Goal: Transaction & Acquisition: Book appointment/travel/reservation

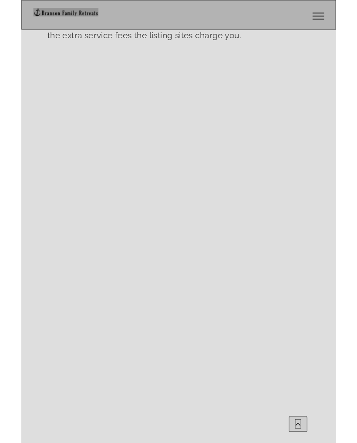
scroll to position [652, 0]
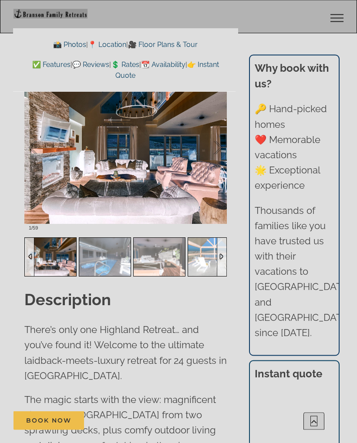
scroll to position [811, 0]
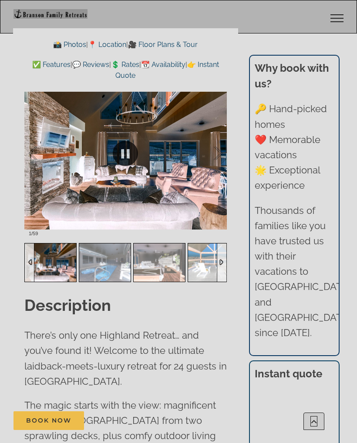
click at [206, 218] on div at bounding box center [125, 154] width 202 height 174
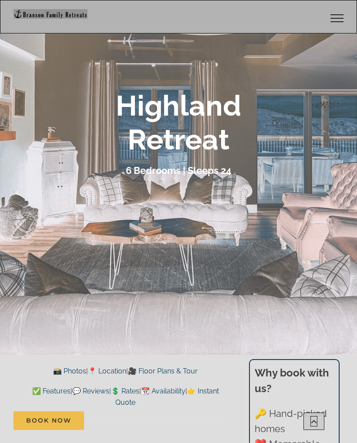
scroll to position [114, 0]
click at [325, 259] on div at bounding box center [178, 133] width 357 height 443
click at [318, 261] on div at bounding box center [178, 133] width 357 height 443
click at [302, 258] on div at bounding box center [178, 133] width 357 height 443
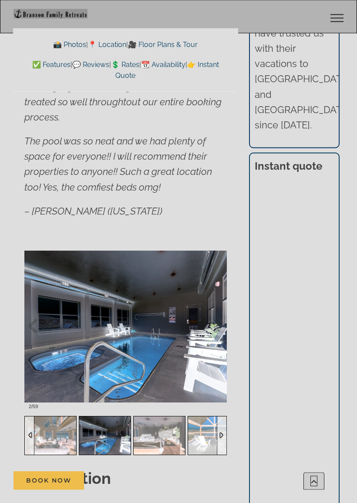
scroll to position [698, 0]
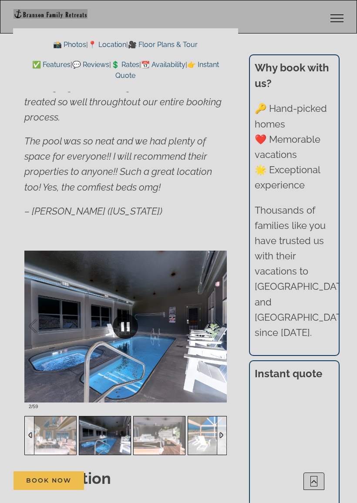
click at [215, 357] on div at bounding box center [125, 326] width 202 height 174
click at [184, 354] on div at bounding box center [125, 326] width 202 height 174
click at [126, 322] on link at bounding box center [125, 326] width 35 height 35
click at [131, 325] on link at bounding box center [125, 326] width 35 height 35
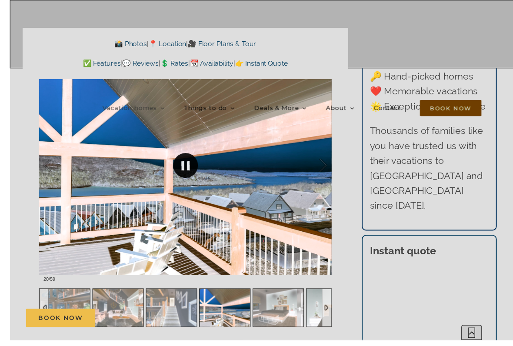
scroll to position [668, 0]
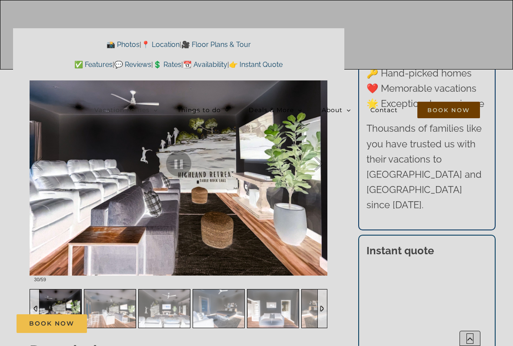
click at [116, 313] on img at bounding box center [109, 309] width 51 height 39
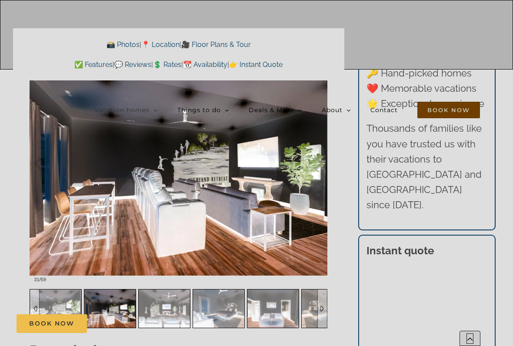
click at [175, 319] on div "Book Now" at bounding box center [264, 324] width 494 height 19
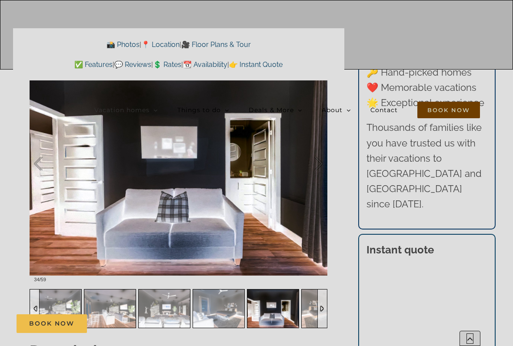
scroll to position [670, 0]
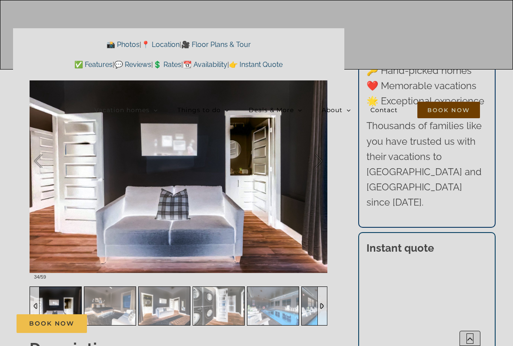
click at [279, 313] on img at bounding box center [273, 306] width 51 height 39
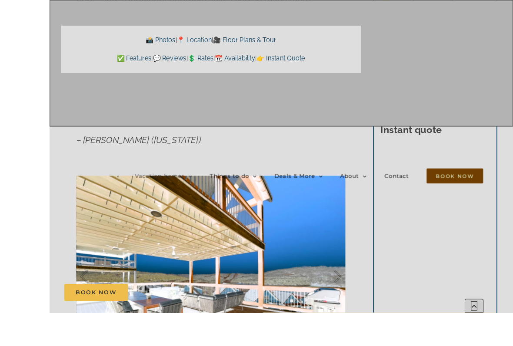
scroll to position [655, 0]
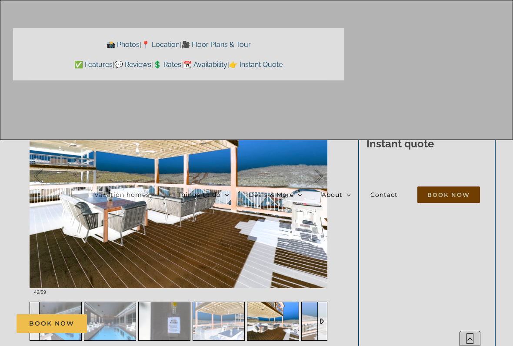
click at [322, 314] on div at bounding box center [323, 321] width 10 height 39
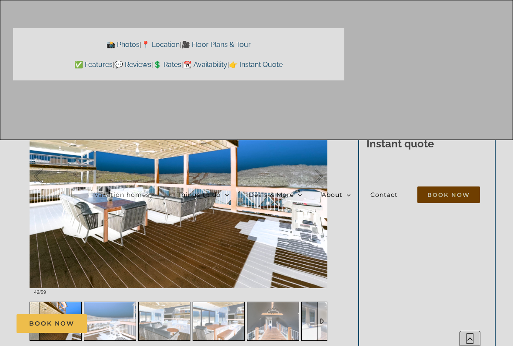
click at [122, 331] on div "Book Now" at bounding box center [264, 324] width 494 height 19
click at [121, 320] on div "Book Now" at bounding box center [264, 324] width 494 height 19
click at [171, 323] on div "Book Now" at bounding box center [264, 324] width 494 height 19
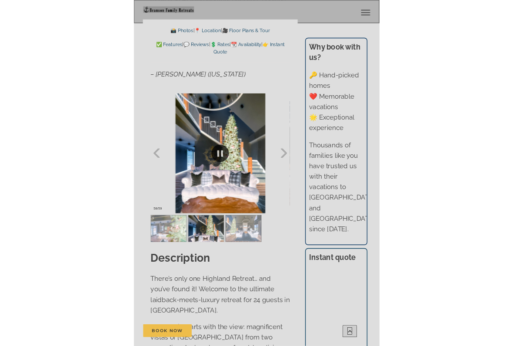
scroll to position [800, 0]
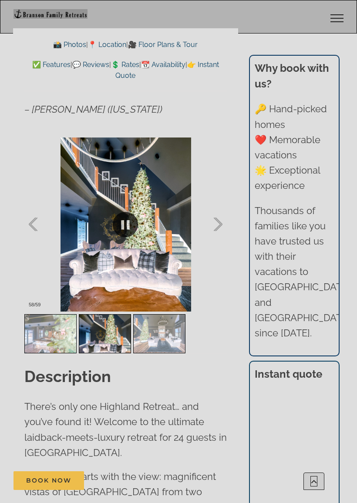
click at [35, 222] on div at bounding box center [42, 225] width 27 height 54
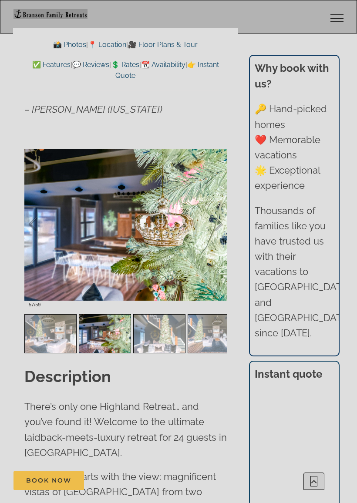
click at [34, 225] on div at bounding box center [42, 225] width 27 height 54
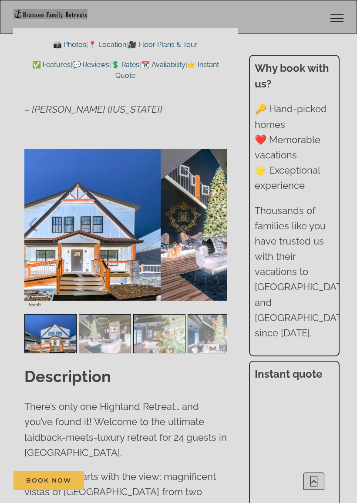
click at [34, 225] on div at bounding box center [42, 225] width 27 height 54
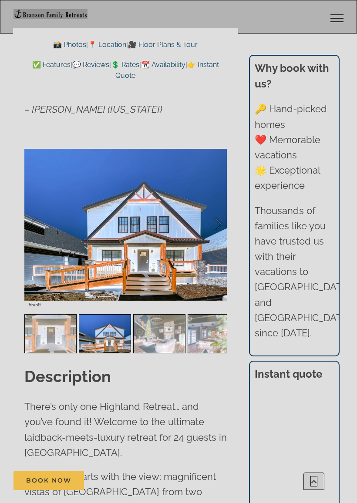
click at [43, 223] on div at bounding box center [42, 225] width 27 height 54
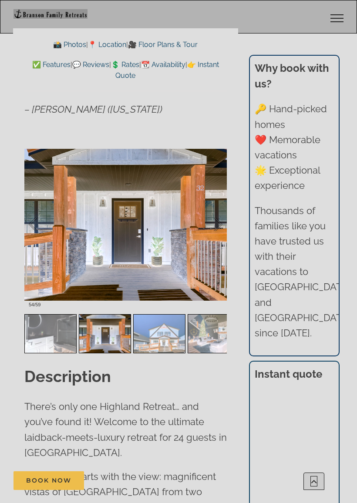
click at [37, 230] on div at bounding box center [42, 225] width 27 height 54
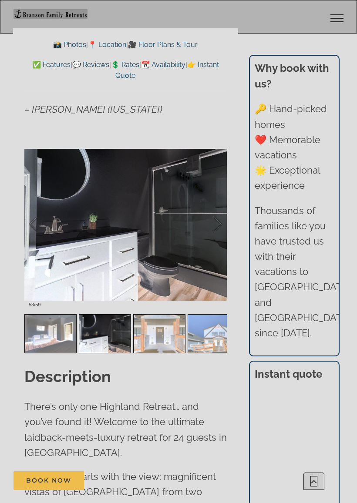
click at [40, 229] on div at bounding box center [42, 225] width 27 height 54
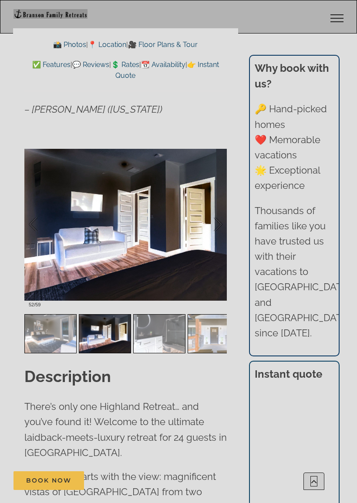
click at [44, 233] on div at bounding box center [42, 225] width 27 height 54
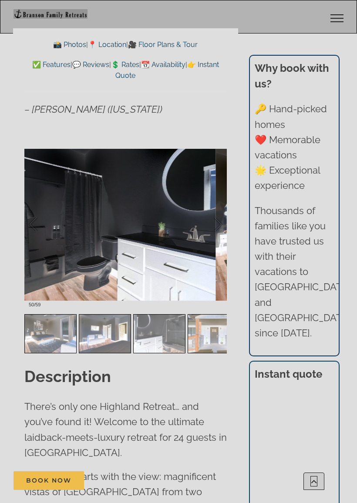
click at [47, 231] on div at bounding box center [42, 225] width 27 height 54
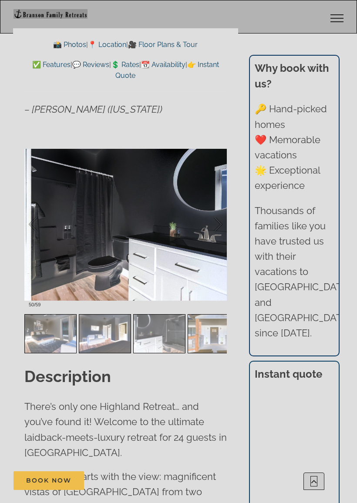
click at [45, 231] on div at bounding box center [42, 225] width 27 height 54
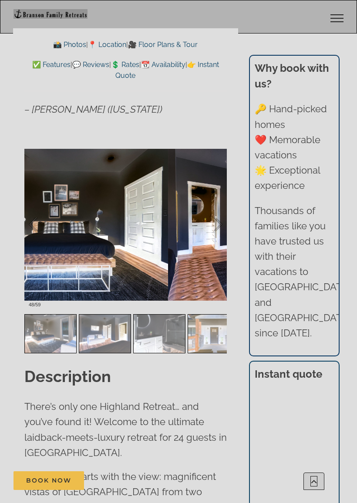
click at [46, 231] on div at bounding box center [42, 225] width 27 height 54
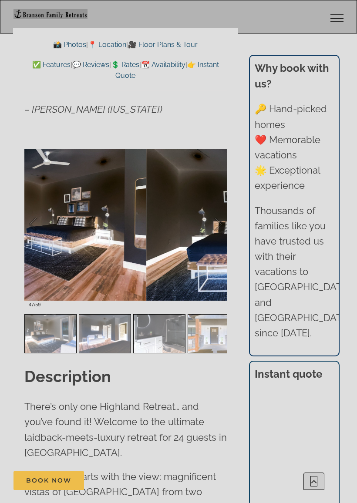
click at [41, 230] on div at bounding box center [42, 225] width 27 height 54
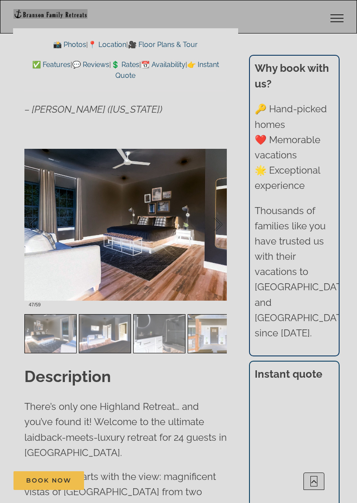
click at [48, 234] on div at bounding box center [42, 225] width 27 height 54
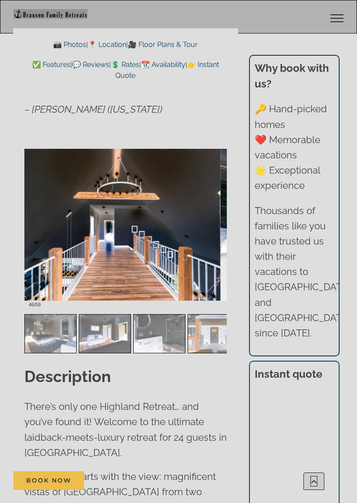
click at [43, 231] on div at bounding box center [42, 225] width 27 height 54
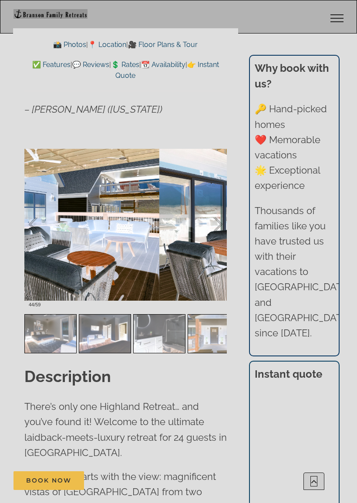
click at [40, 231] on div at bounding box center [42, 225] width 27 height 54
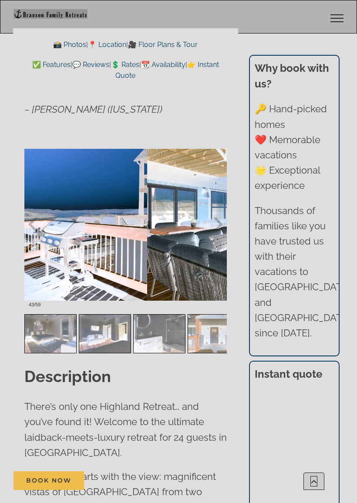
click at [46, 233] on div at bounding box center [42, 225] width 27 height 54
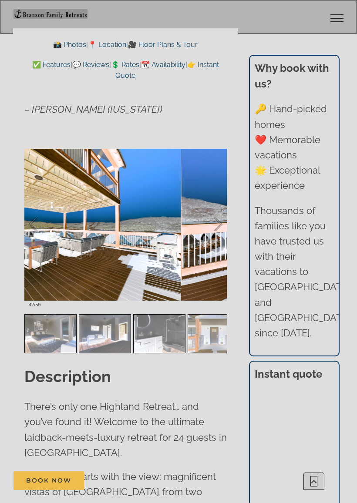
click at [45, 232] on div at bounding box center [42, 225] width 27 height 54
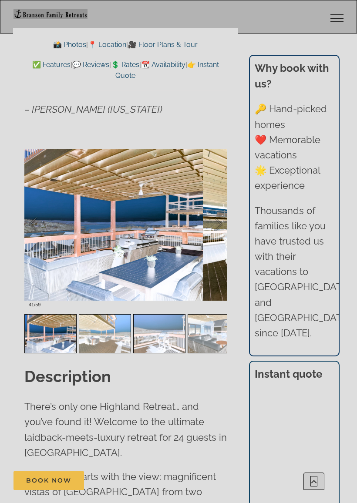
click at [45, 232] on div at bounding box center [42, 225] width 27 height 54
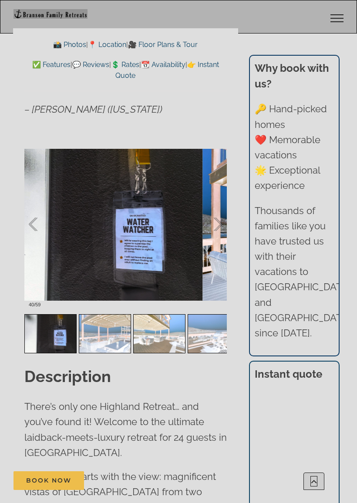
click at [40, 228] on div at bounding box center [42, 225] width 27 height 54
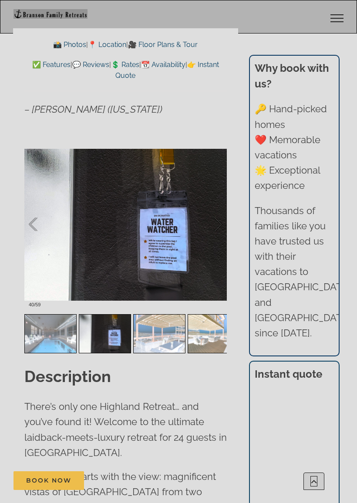
click at [45, 228] on div at bounding box center [42, 225] width 27 height 54
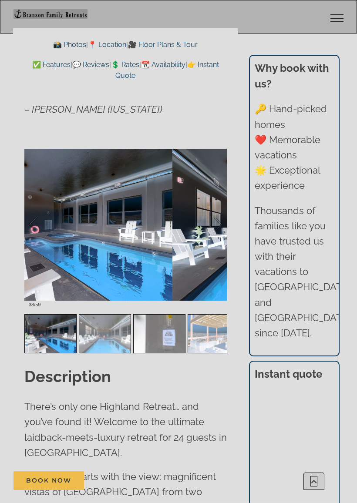
click at [37, 231] on div at bounding box center [42, 225] width 27 height 54
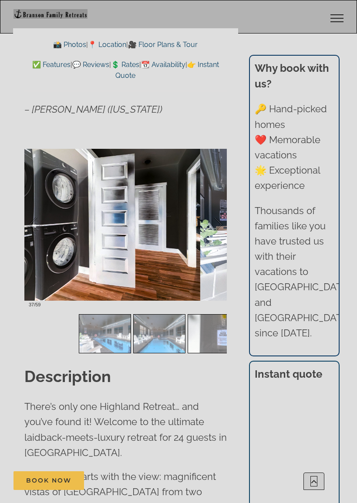
click at [43, 231] on div at bounding box center [42, 225] width 27 height 54
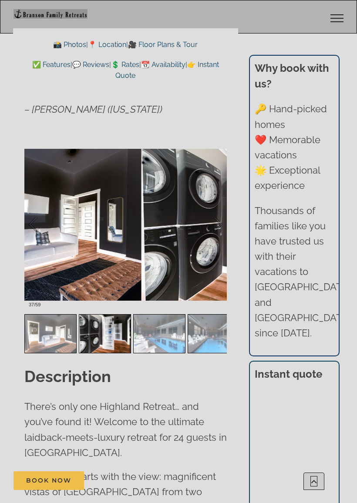
click at [37, 227] on div at bounding box center [42, 225] width 27 height 54
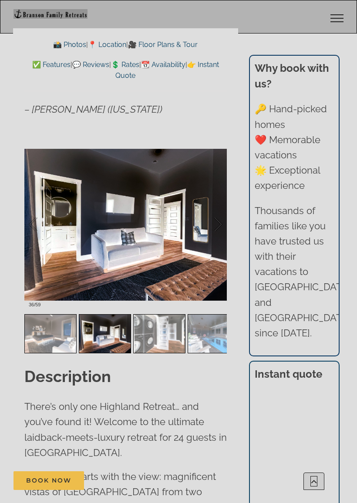
click at [36, 226] on div at bounding box center [42, 225] width 27 height 54
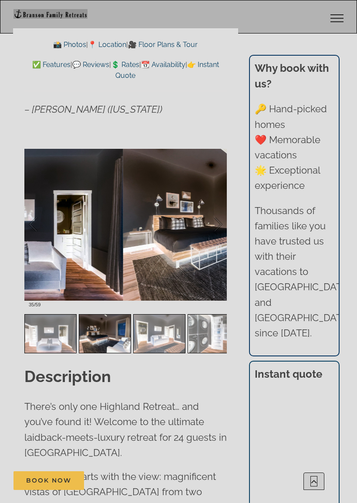
click at [38, 218] on div at bounding box center [42, 225] width 27 height 54
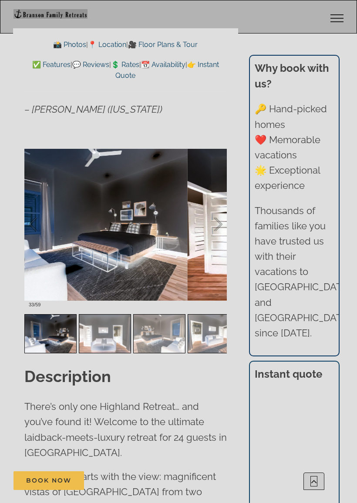
click at [36, 218] on div at bounding box center [42, 225] width 27 height 54
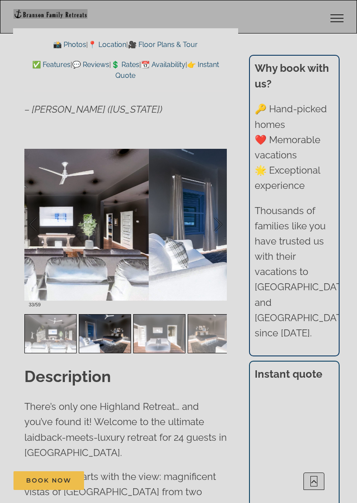
click at [38, 218] on div at bounding box center [42, 225] width 27 height 54
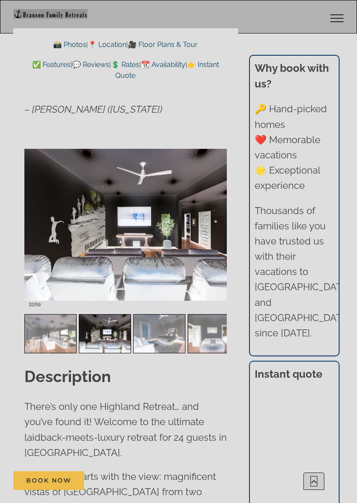
click at [41, 220] on div at bounding box center [42, 225] width 27 height 54
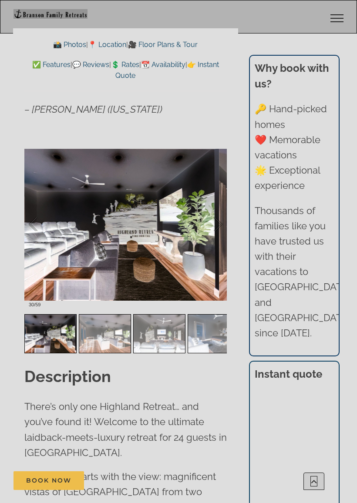
click at [37, 216] on div at bounding box center [42, 225] width 27 height 54
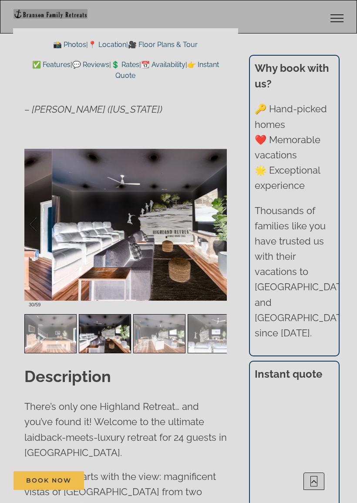
click at [41, 220] on div at bounding box center [42, 225] width 27 height 54
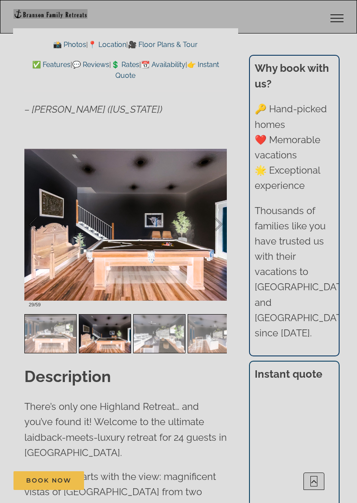
click at [34, 220] on div at bounding box center [42, 225] width 27 height 54
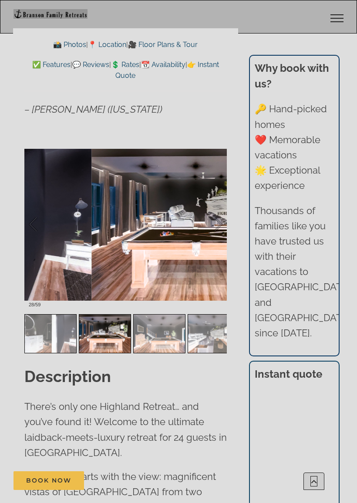
click at [40, 221] on div at bounding box center [42, 225] width 27 height 54
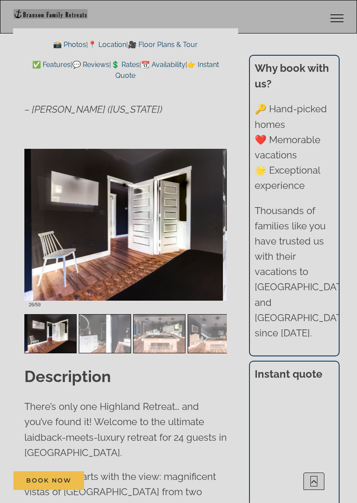
click at [32, 220] on div at bounding box center [42, 225] width 27 height 54
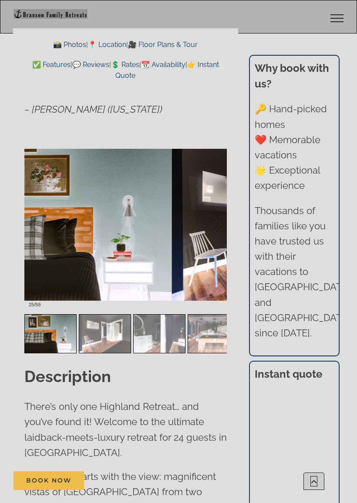
click at [30, 218] on div at bounding box center [42, 225] width 27 height 54
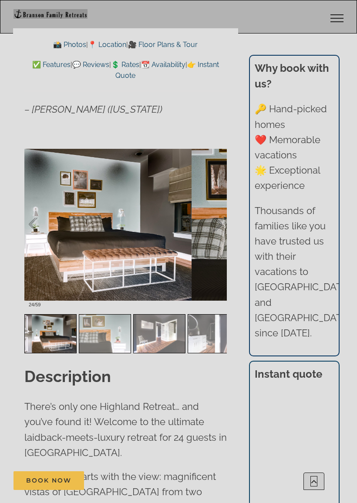
click at [38, 220] on div at bounding box center [42, 225] width 27 height 54
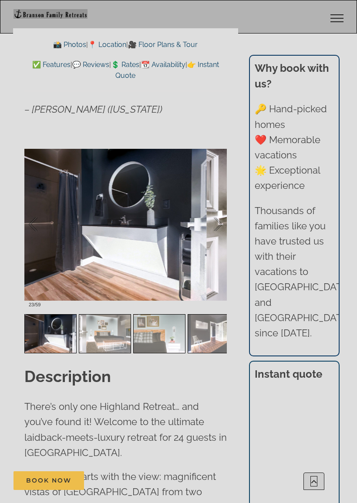
click at [37, 220] on div at bounding box center [42, 225] width 27 height 54
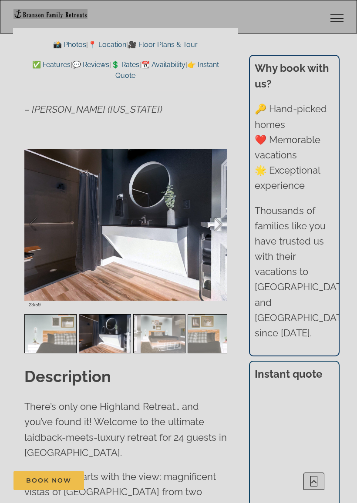
click at [39, 223] on div at bounding box center [42, 225] width 27 height 54
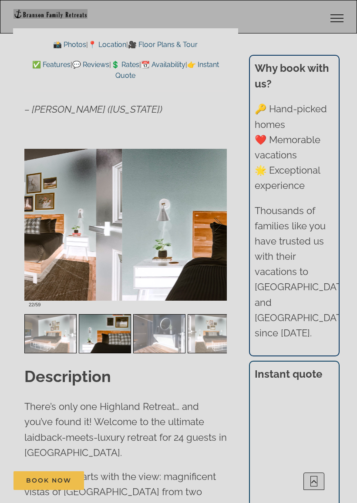
click at [37, 223] on div at bounding box center [42, 225] width 27 height 54
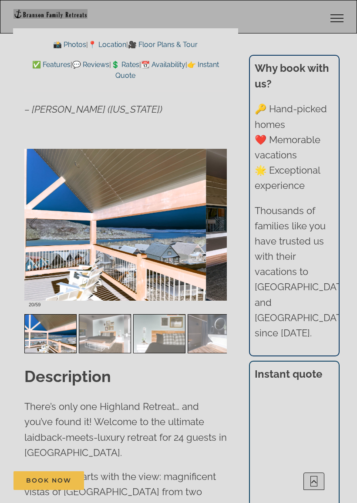
click at [36, 224] on div at bounding box center [42, 225] width 27 height 54
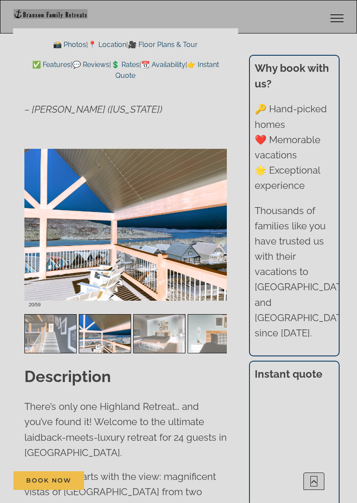
click at [30, 228] on div at bounding box center [42, 225] width 27 height 54
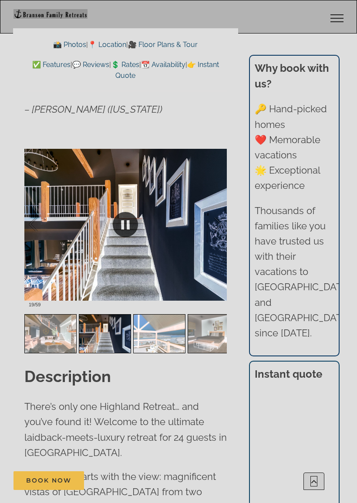
click at [35, 225] on div at bounding box center [42, 225] width 27 height 54
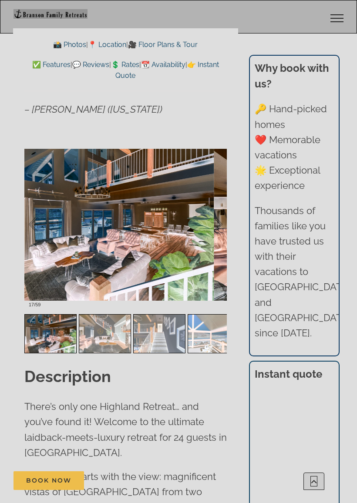
click at [45, 223] on div at bounding box center [42, 225] width 27 height 54
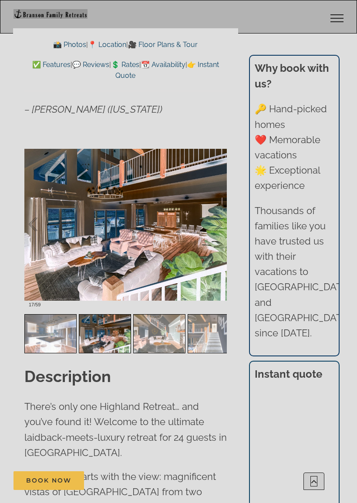
click at [37, 225] on div at bounding box center [42, 225] width 27 height 54
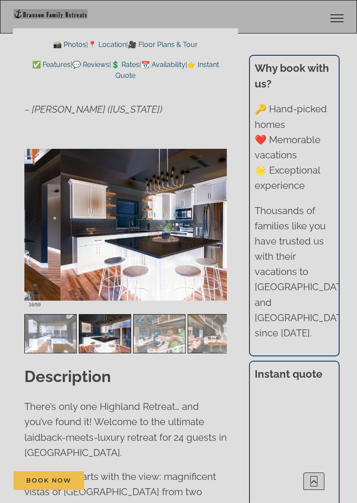
click at [38, 222] on div at bounding box center [42, 225] width 27 height 54
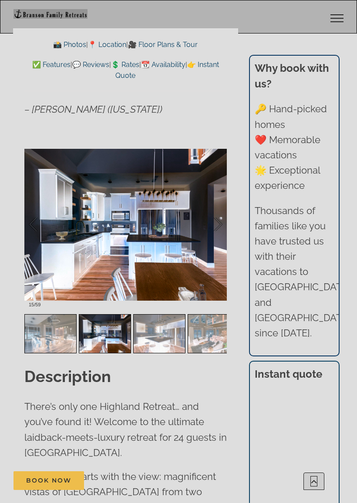
click at [38, 225] on div at bounding box center [42, 225] width 27 height 54
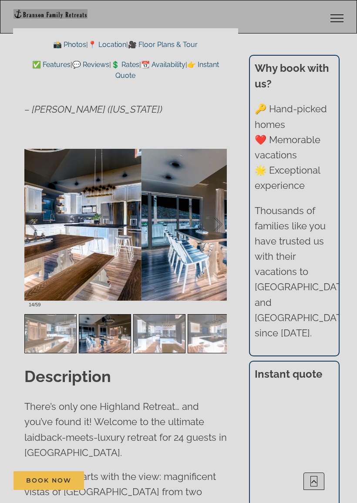
click at [43, 229] on div at bounding box center [42, 225] width 27 height 54
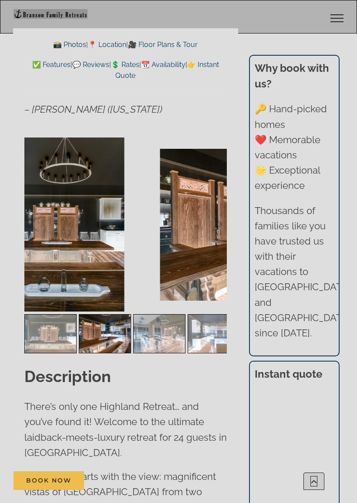
click at [35, 225] on div at bounding box center [42, 225] width 27 height 54
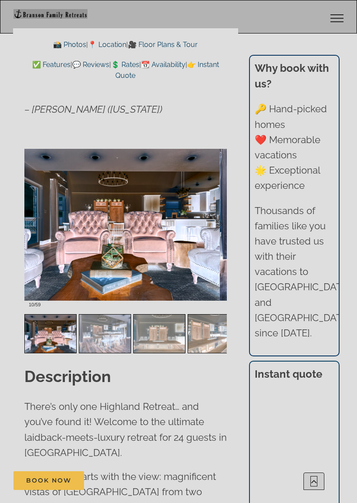
click at [38, 226] on div at bounding box center [42, 225] width 27 height 54
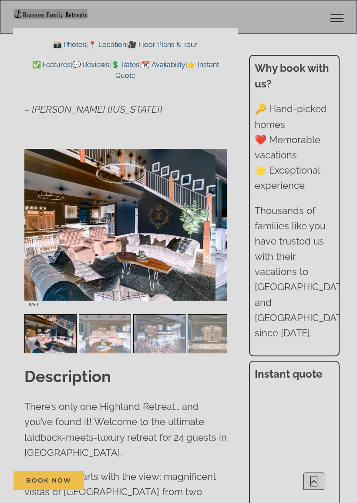
click at [30, 226] on div at bounding box center [42, 225] width 27 height 54
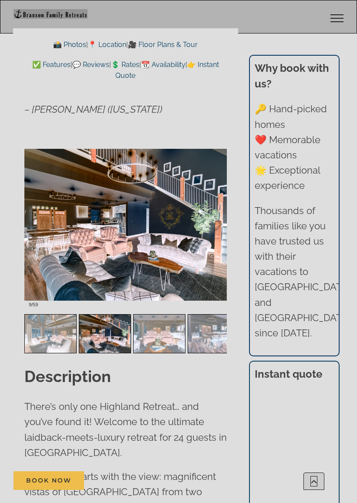
click at [36, 225] on div at bounding box center [42, 225] width 27 height 54
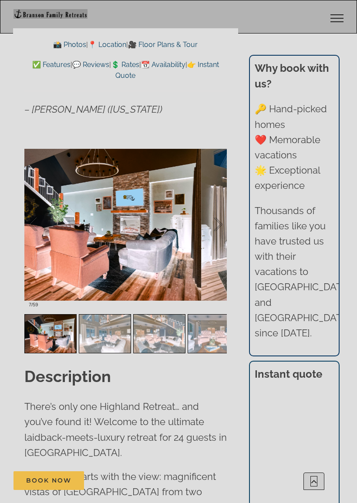
click at [38, 230] on div at bounding box center [42, 225] width 27 height 54
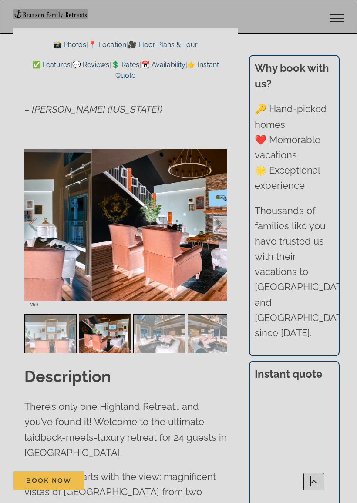
click at [40, 232] on div at bounding box center [42, 225] width 27 height 54
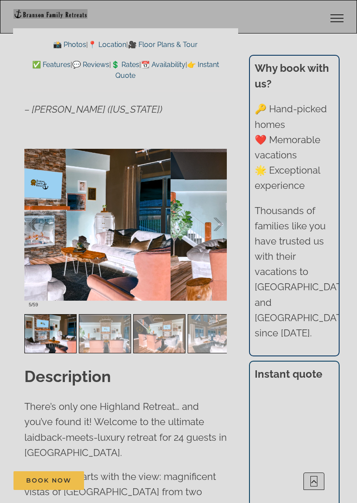
click at [40, 233] on div at bounding box center [42, 225] width 27 height 54
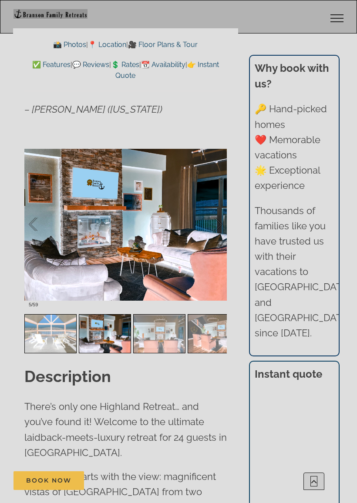
click at [35, 226] on div at bounding box center [42, 225] width 27 height 54
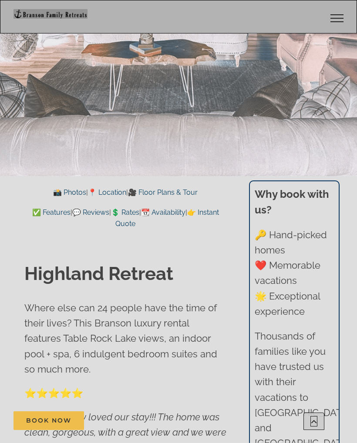
scroll to position [290, 0]
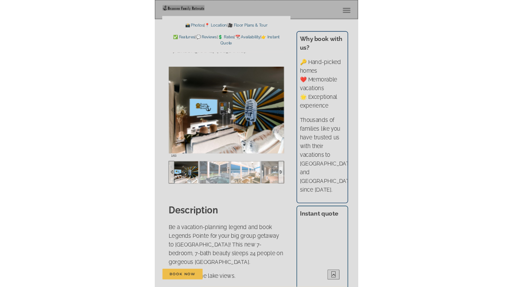
scroll to position [738, 0]
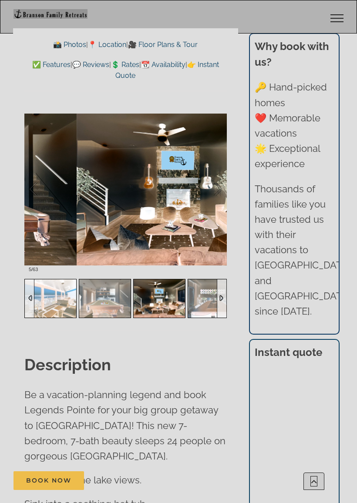
click at [105, 299] on img at bounding box center [104, 298] width 51 height 39
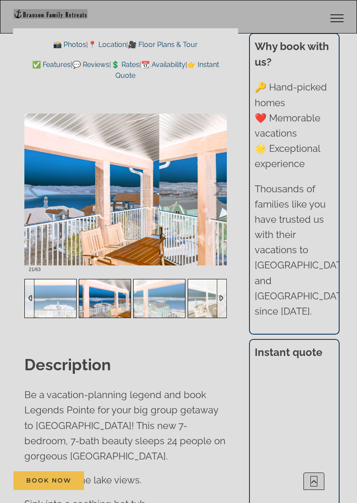
click at [107, 298] on img at bounding box center [104, 298] width 51 height 39
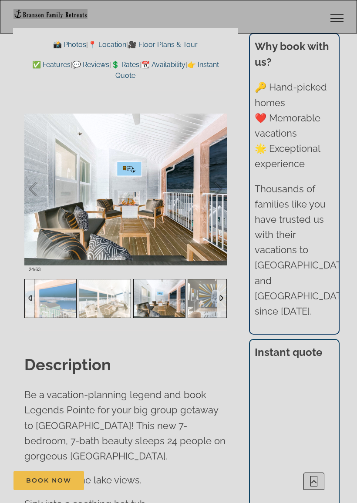
click at [103, 304] on img at bounding box center [104, 298] width 51 height 39
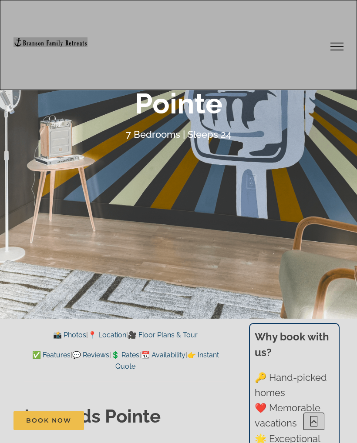
scroll to position [139, 0]
